Goal: Check status: Check status

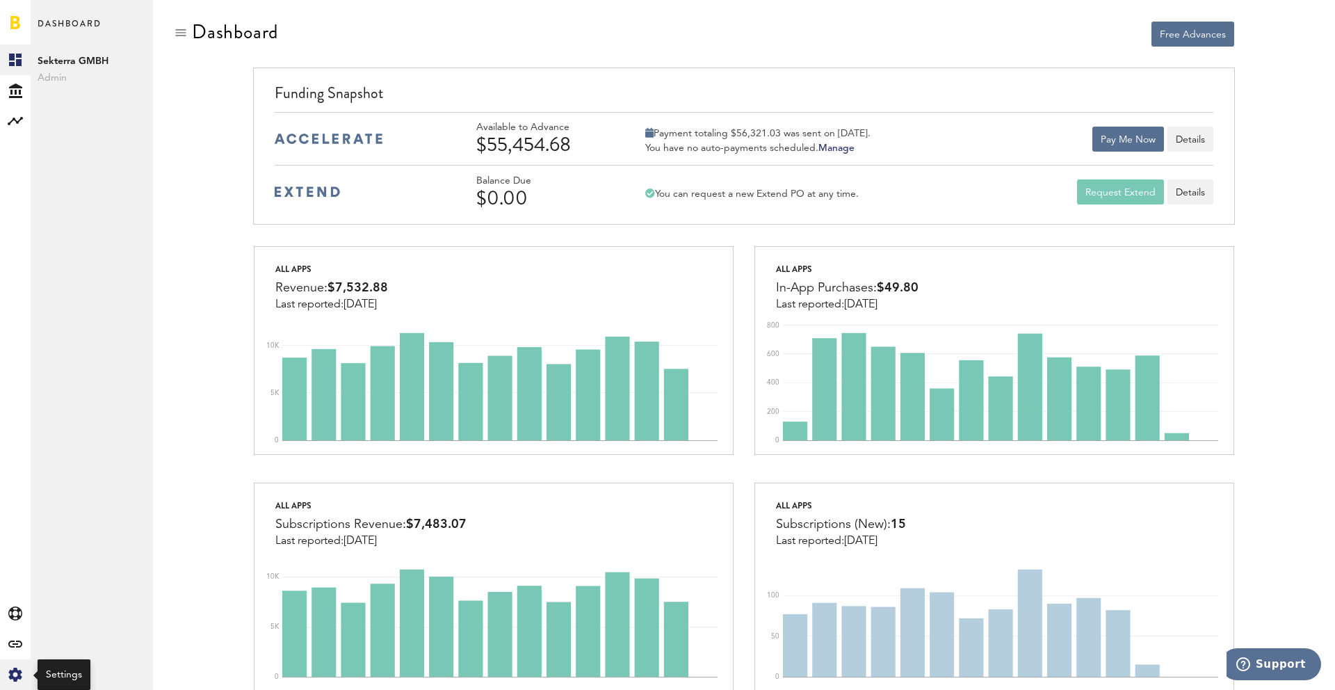
click at [16, 674] on icon "Created with Sketch." at bounding box center [15, 674] width 14 height 14
click at [70, 225] on div "Log Out" at bounding box center [92, 212] width 122 height 31
click at [19, 678] on icon at bounding box center [14, 674] width 13 height 14
click at [63, 216] on div "Log Out" at bounding box center [92, 209] width 122 height 25
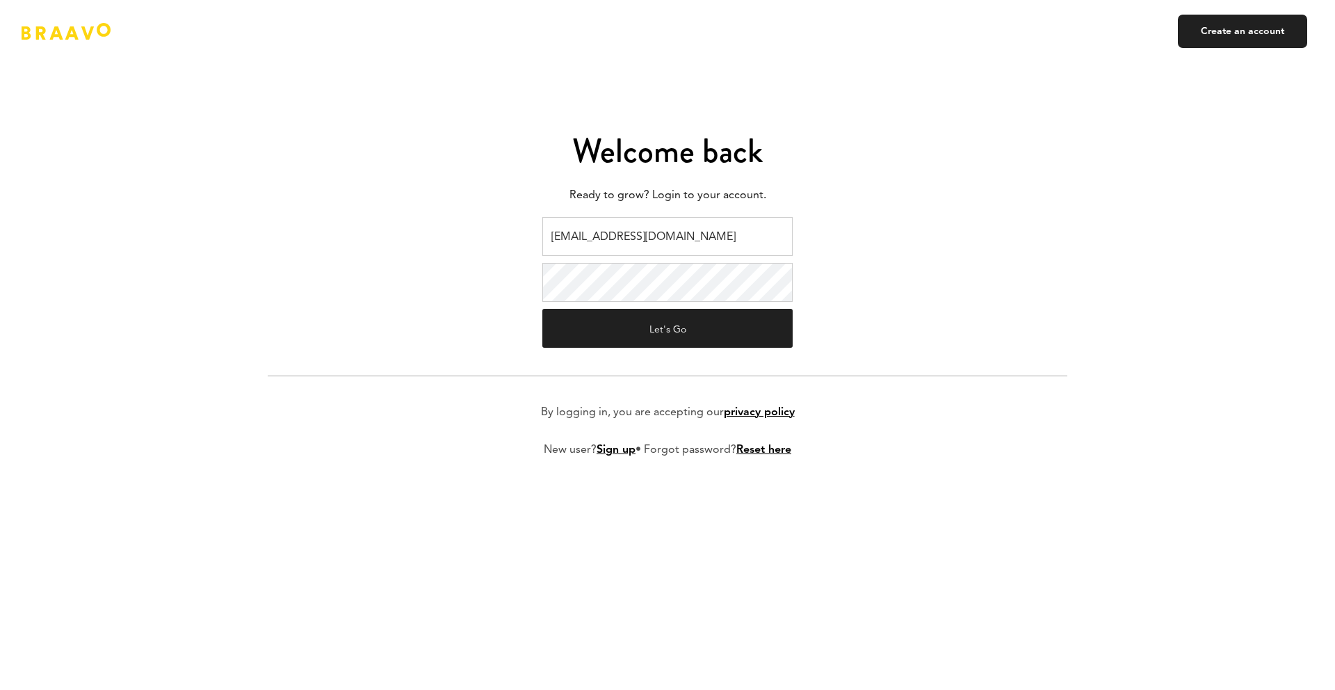
click at [602, 236] on input "braavo@safecalls.live" at bounding box center [667, 236] width 250 height 39
type input "ads@plink.tech"
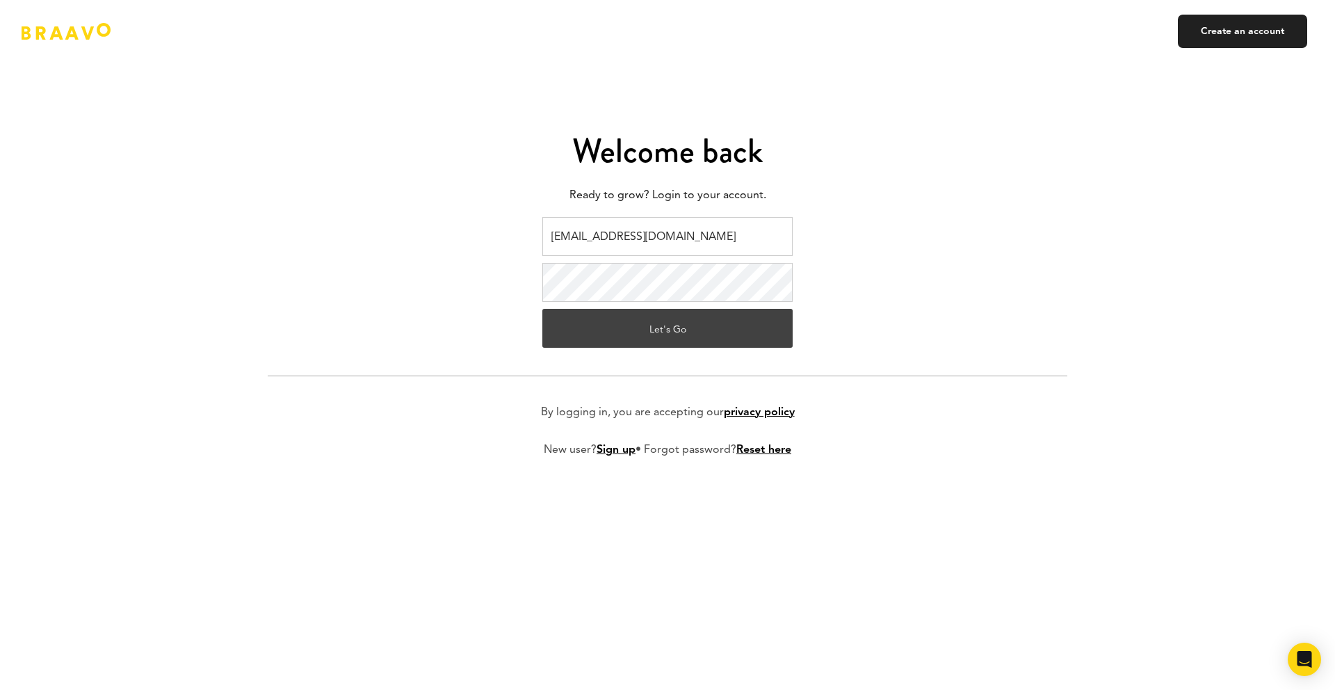
click at [656, 325] on button "Let's Go" at bounding box center [667, 328] width 250 height 39
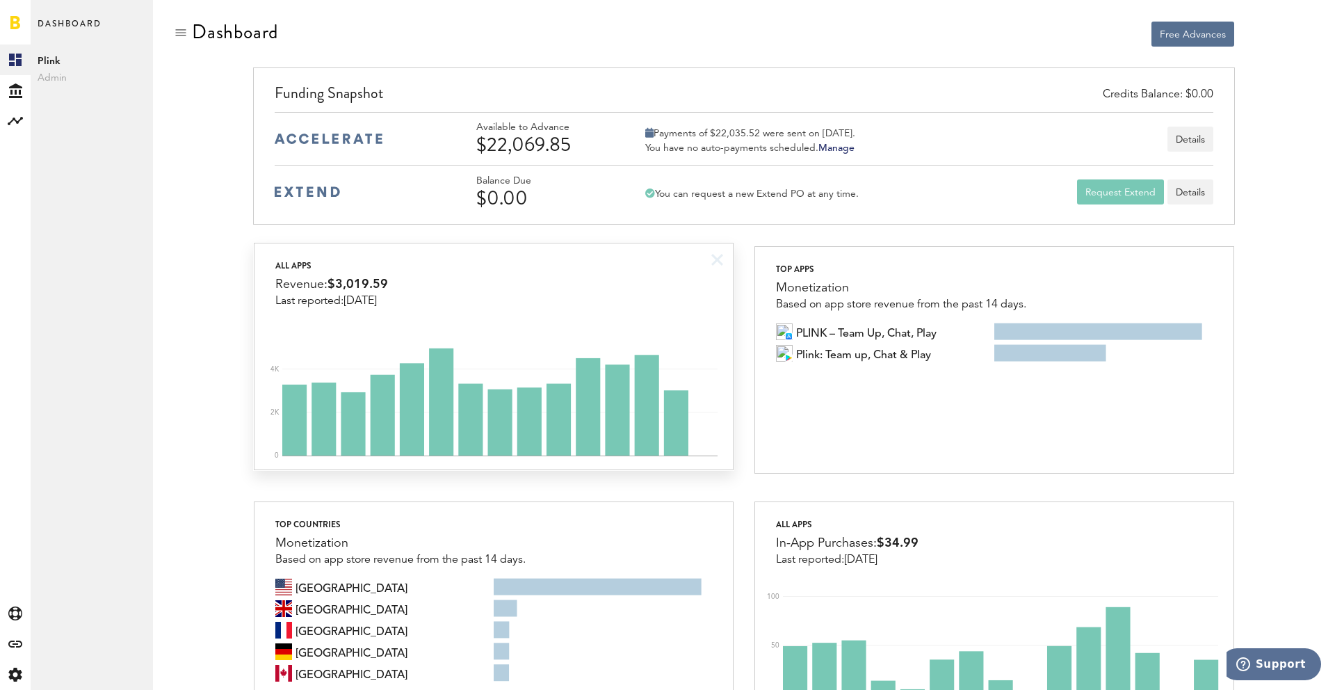
click at [560, 298] on div "All apps Revenue: $3,019.59 Last reported: Oct 4" at bounding box center [493, 275] width 478 height 64
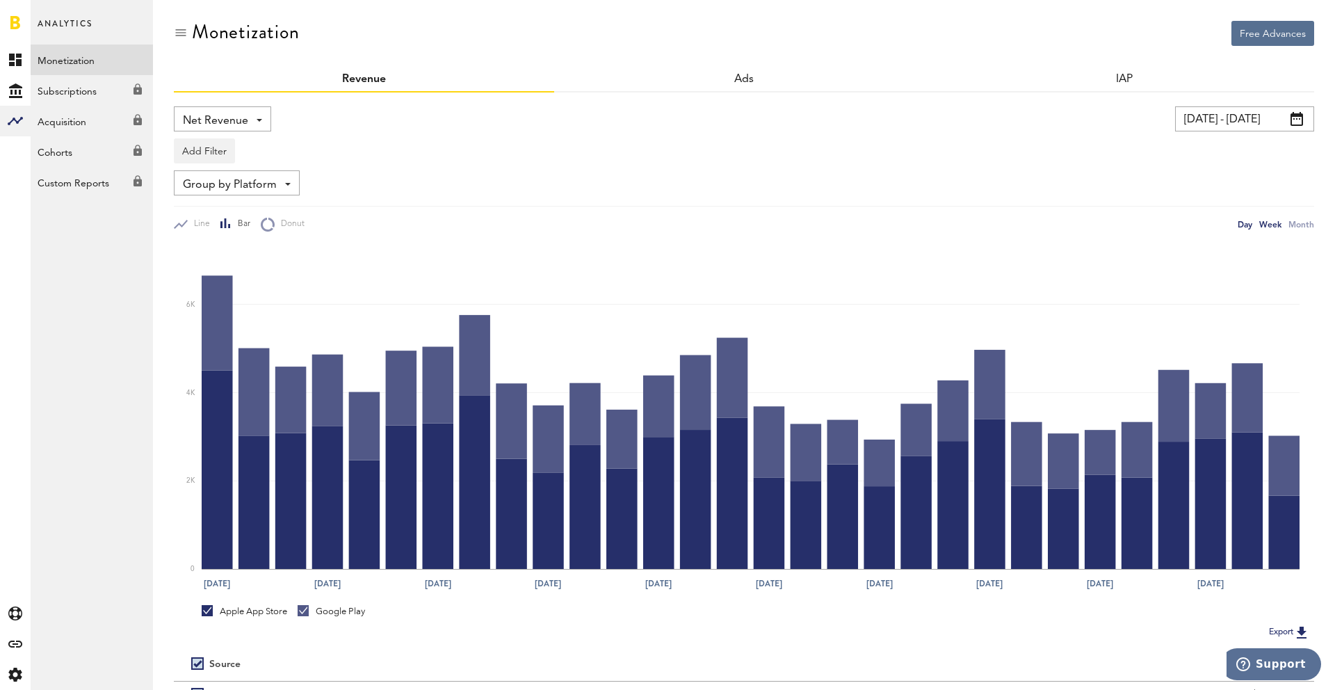
click at [1274, 226] on div "Week" at bounding box center [1270, 224] width 22 height 15
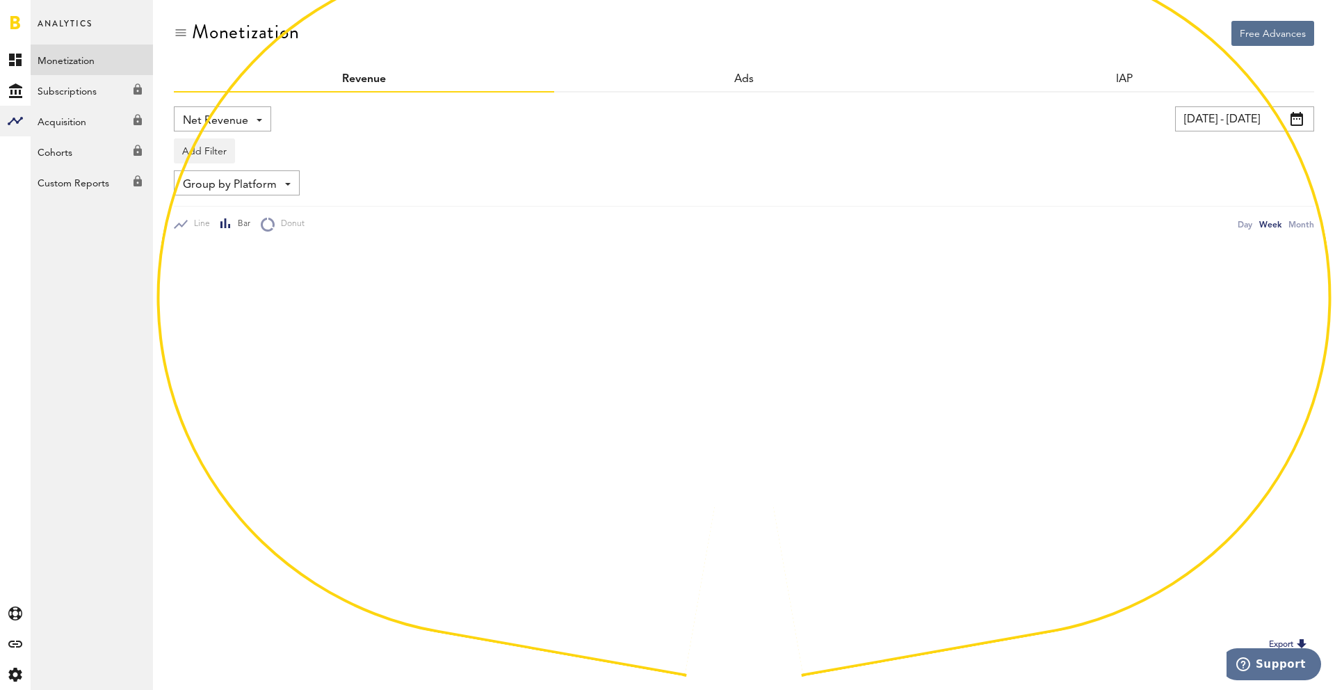
click at [1254, 124] on input "09/05/25 - 10/05/25" at bounding box center [1244, 118] width 139 height 25
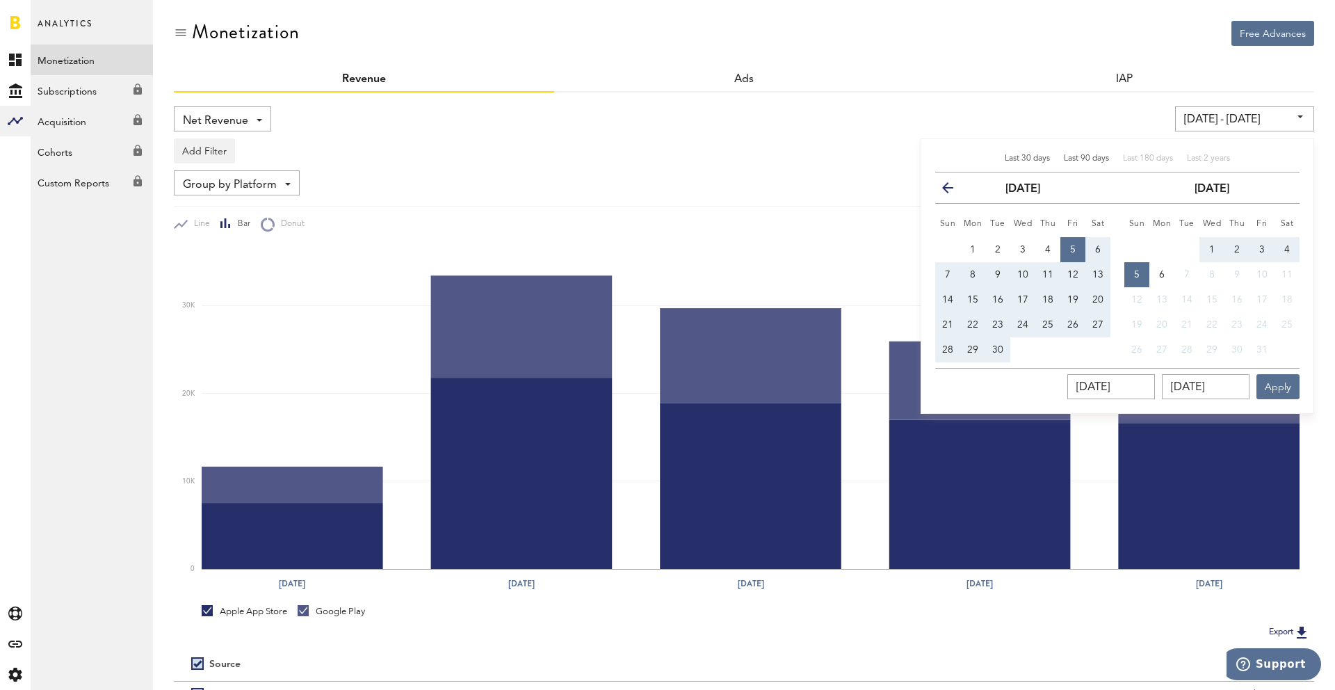
click at [1094, 159] on span "Last 90 days" at bounding box center [1086, 158] width 45 height 8
type input "07/07/25 - 10/05/25"
type input "07/07/2025"
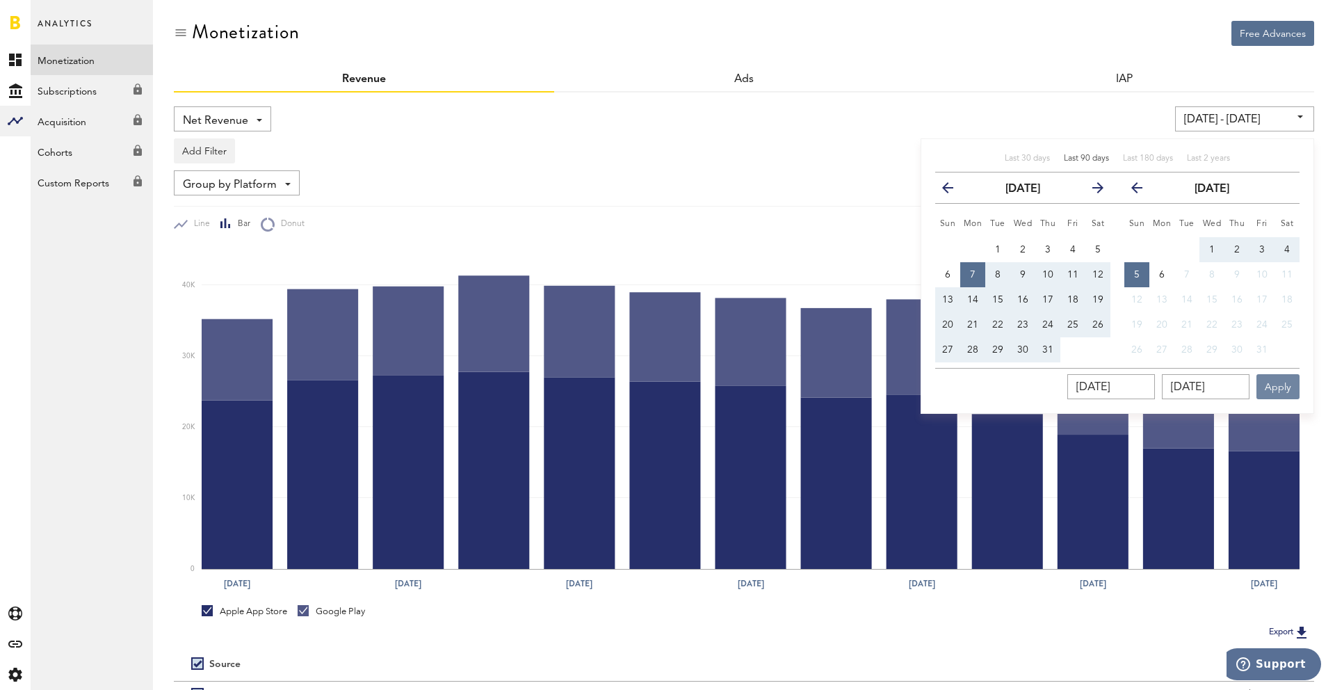
click at [1282, 379] on button "Apply" at bounding box center [1277, 386] width 43 height 25
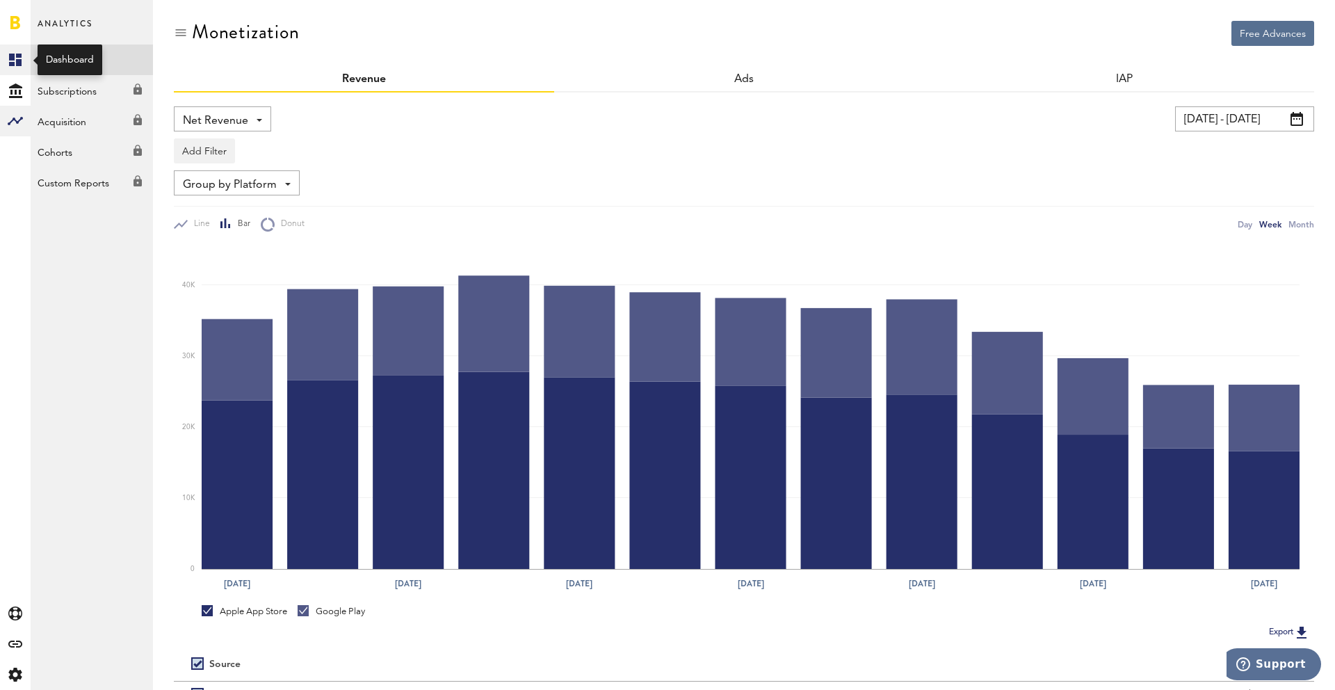
click at [10, 67] on link "Created with Sketch." at bounding box center [15, 59] width 31 height 31
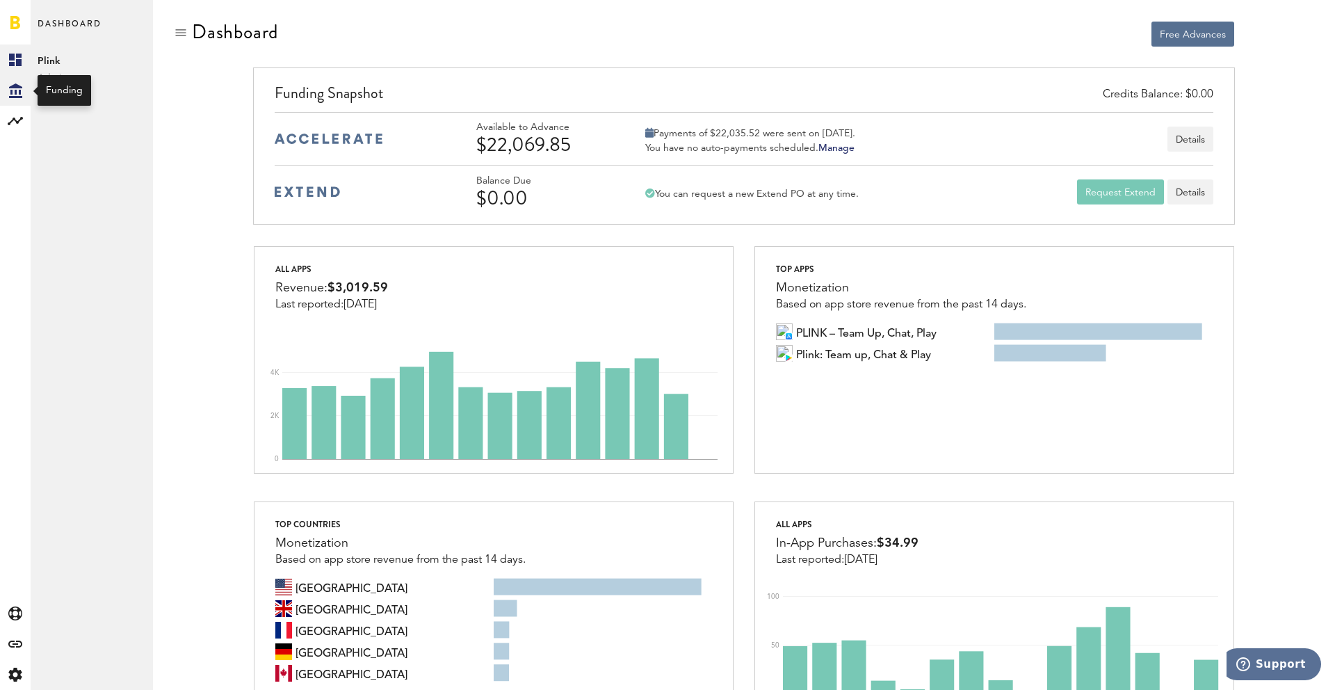
click at [24, 94] on div "Created with Sketch." at bounding box center [15, 90] width 31 height 31
click at [4, 672] on div "Created with Sketch." at bounding box center [15, 674] width 31 height 31
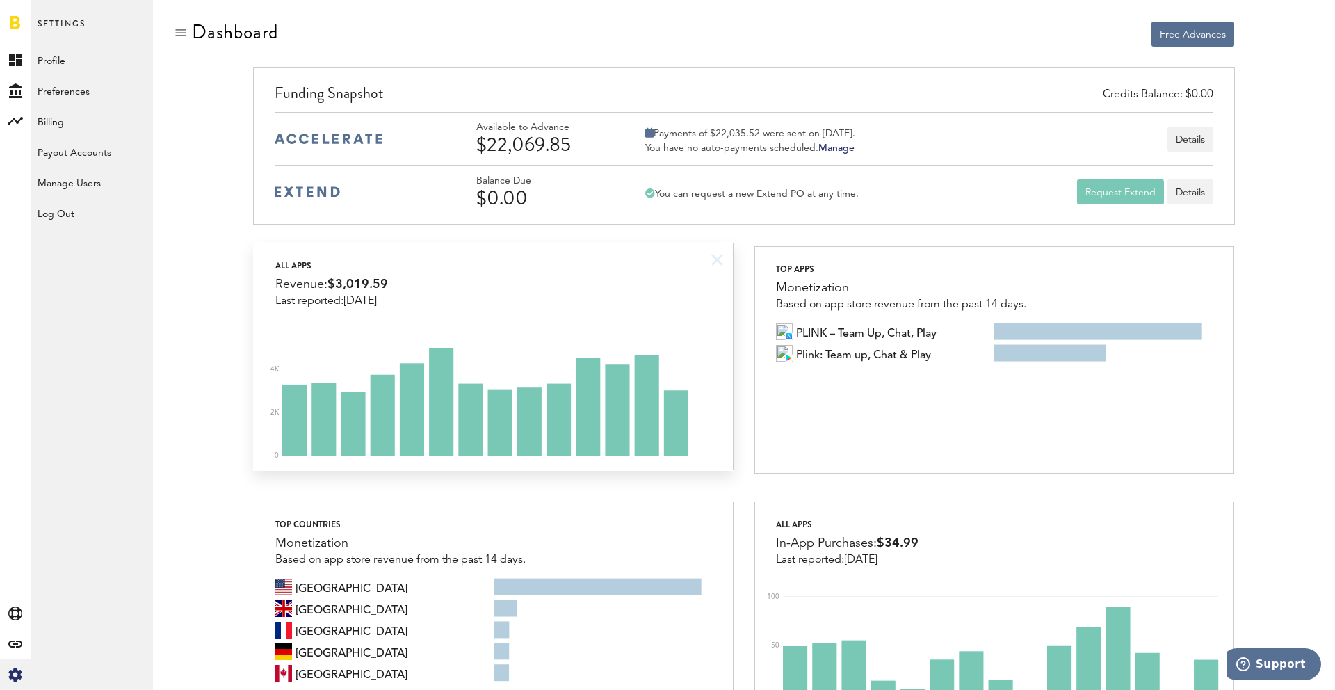
click at [519, 261] on div "All apps Revenue: $3,019.59 Last reported: Oct 4" at bounding box center [493, 275] width 478 height 64
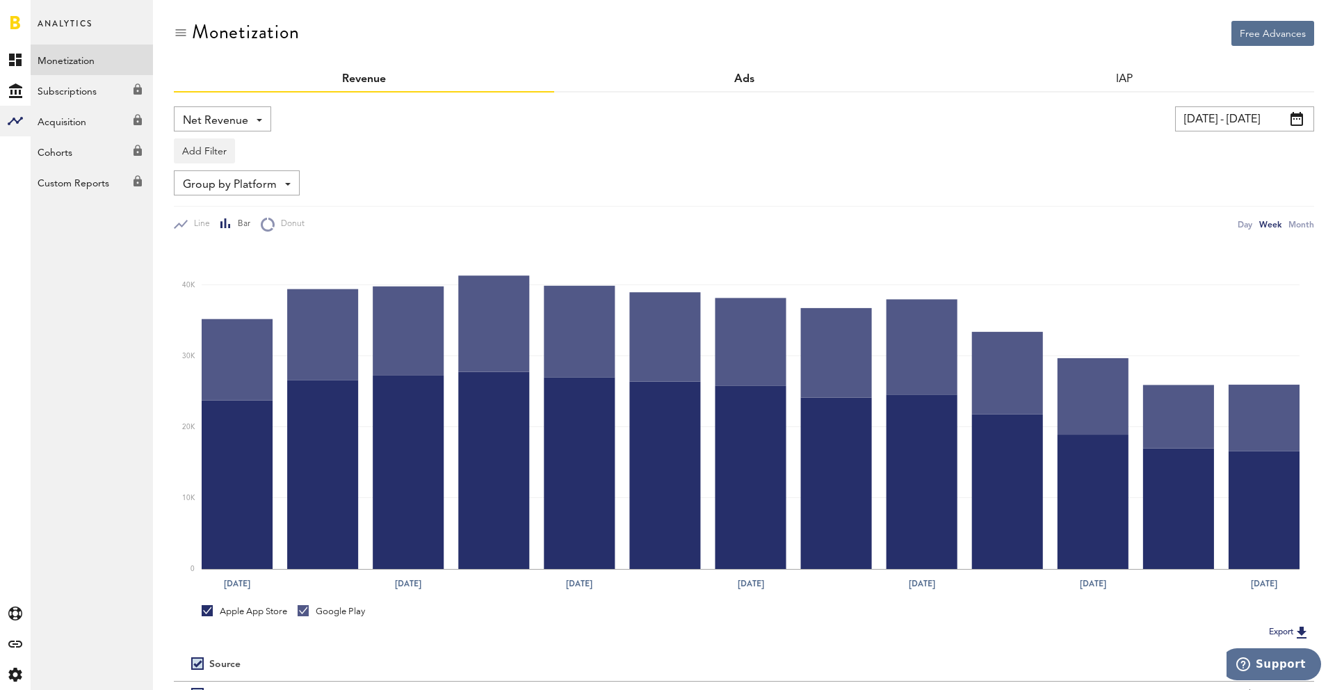
click at [745, 82] on link "Ads" at bounding box center [744, 79] width 20 height 11
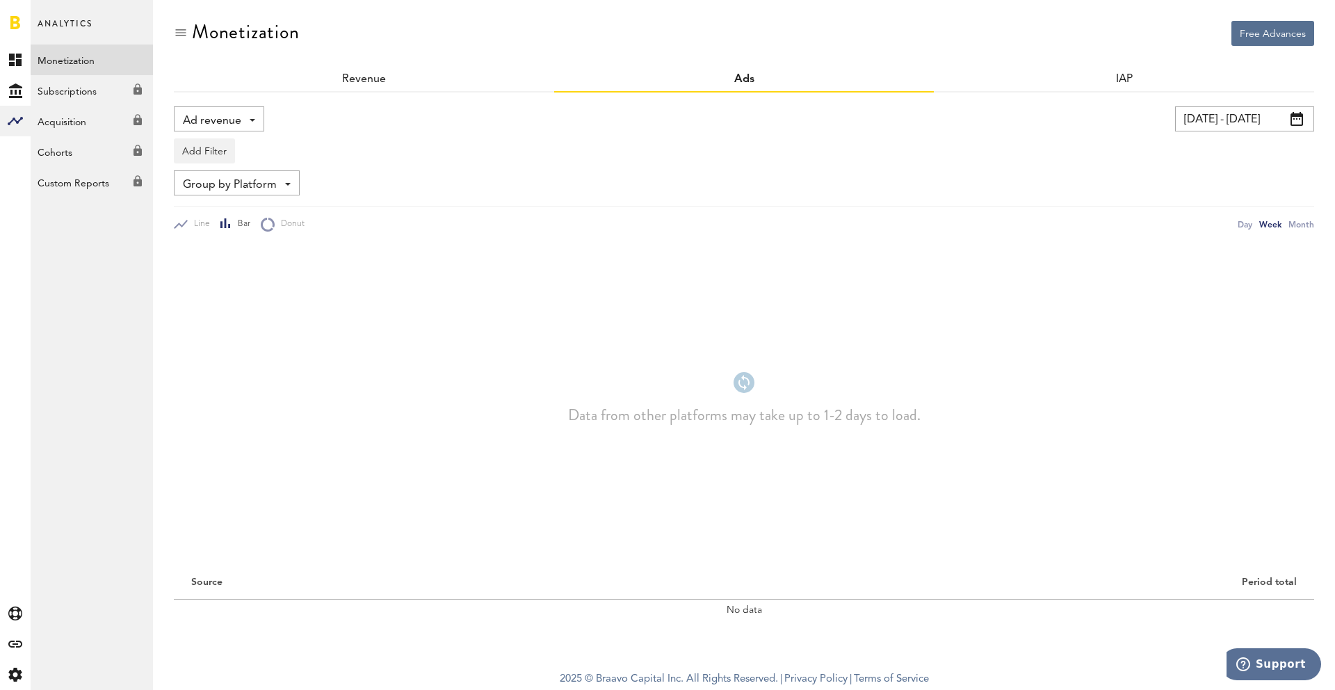
click at [405, 81] on div "Revenue" at bounding box center [364, 79] width 380 height 25
click at [388, 82] on div "Revenue" at bounding box center [364, 79] width 380 height 25
click at [370, 79] on link "Revenue" at bounding box center [364, 79] width 44 height 11
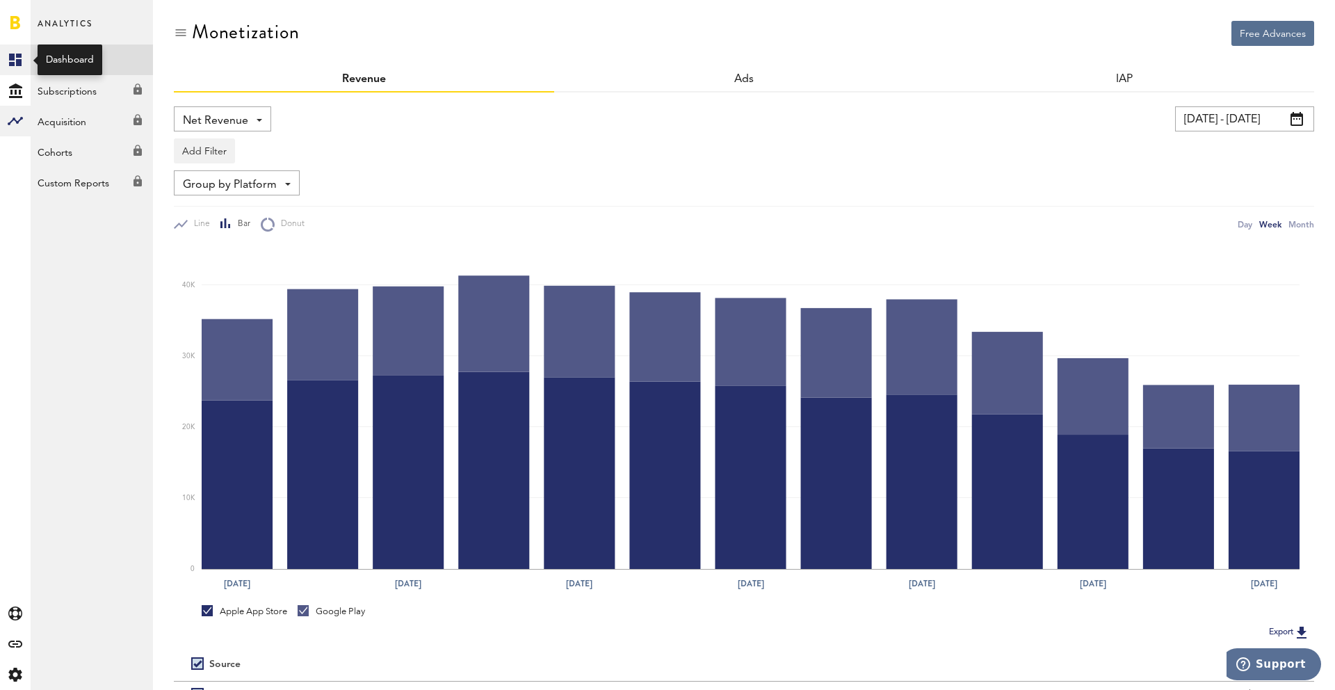
click at [16, 62] on icon at bounding box center [15, 60] width 13 height 13
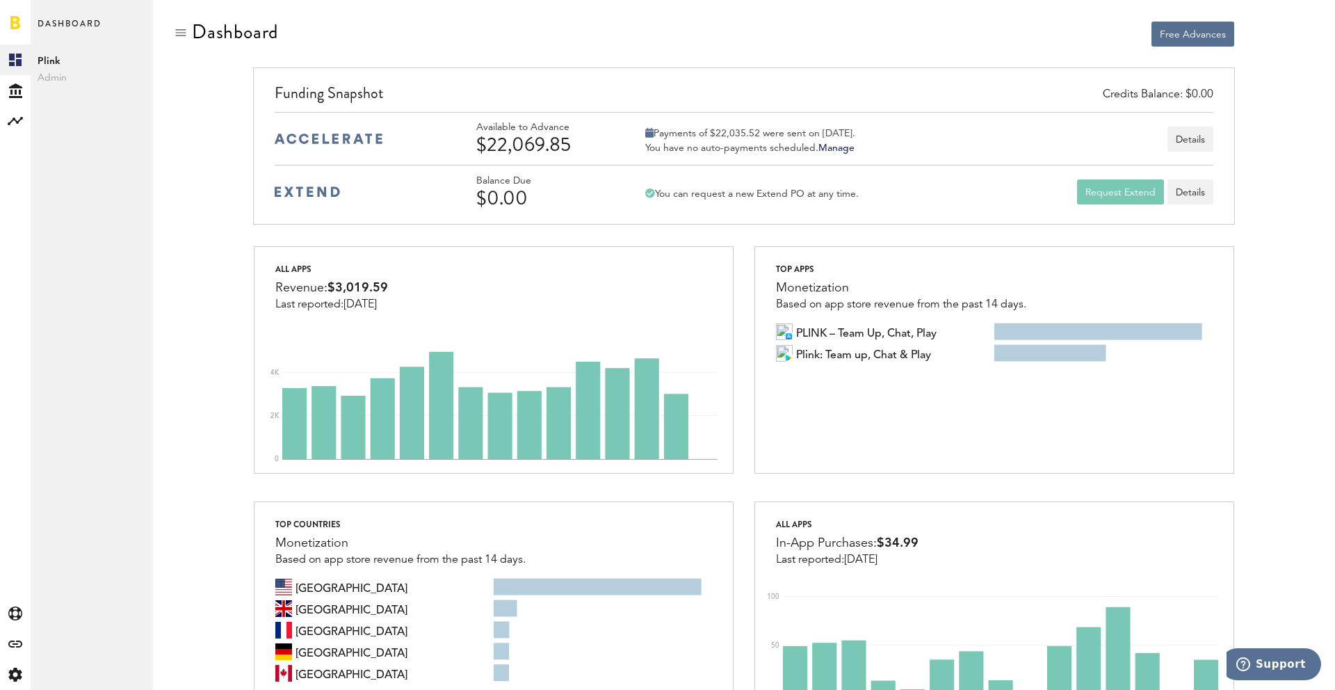
click at [577, 44] on div at bounding box center [493, 34] width 480 height 26
